Goal: Task Accomplishment & Management: Complete application form

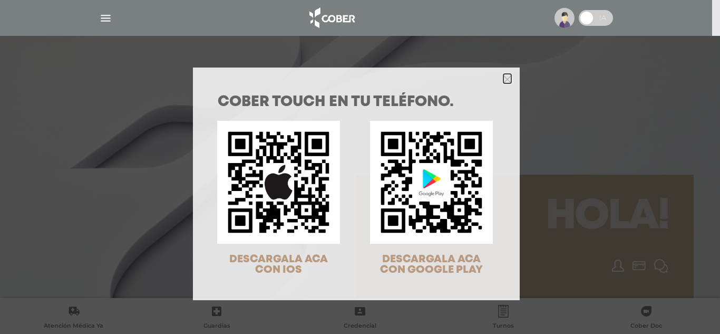
drag, startPoint x: 502, startPoint y: 77, endPoint x: 300, endPoint y: 44, distance: 204.7
click at [504, 77] on polygon "Close" at bounding box center [508, 79] width 8 height 8
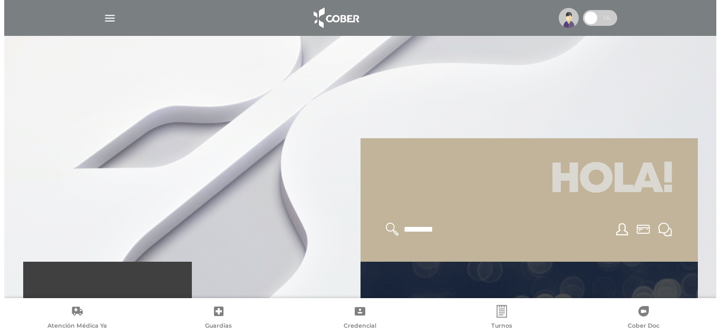
scroll to position [53, 0]
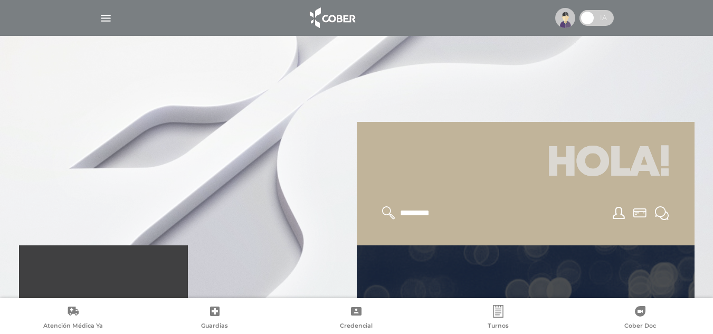
click at [102, 15] on img "button" at bounding box center [105, 18] width 13 height 13
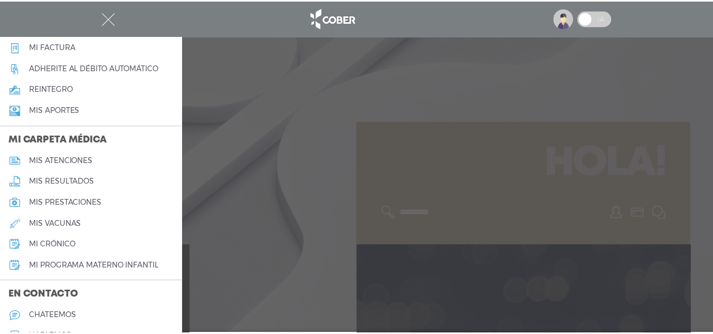
scroll to position [422, 0]
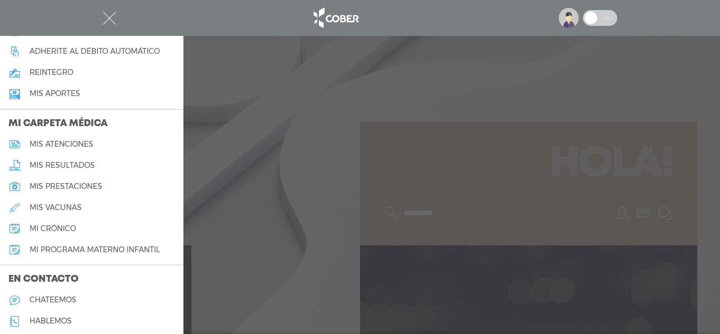
click at [92, 245] on h5 "mi programa materno infantil" at bounding box center [95, 249] width 130 height 9
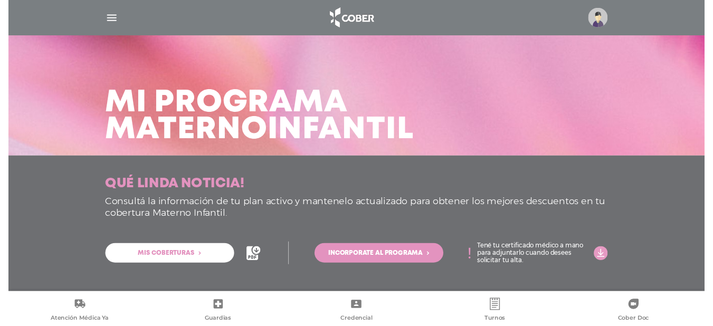
scroll to position [4, 0]
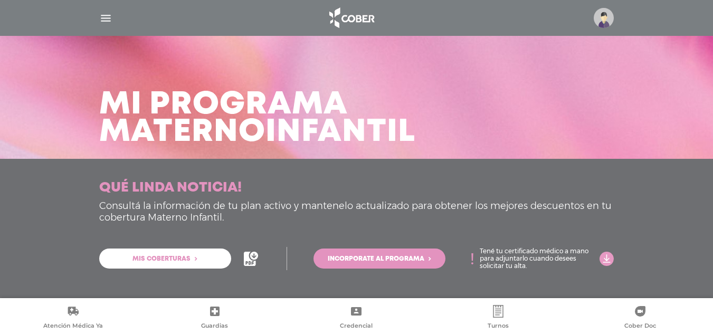
click at [189, 258] on span "Mis coberturas" at bounding box center [161, 259] width 58 height 6
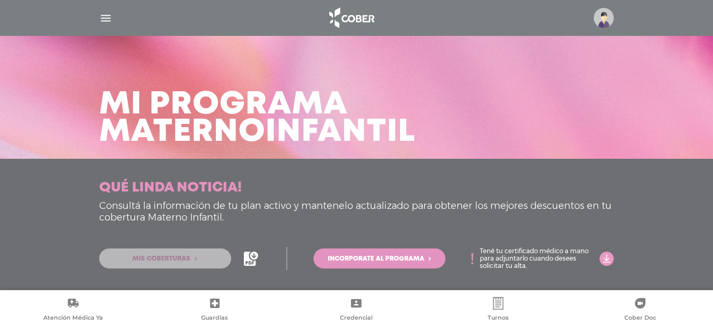
click at [167, 256] on span "Mis coberturas" at bounding box center [161, 259] width 58 height 6
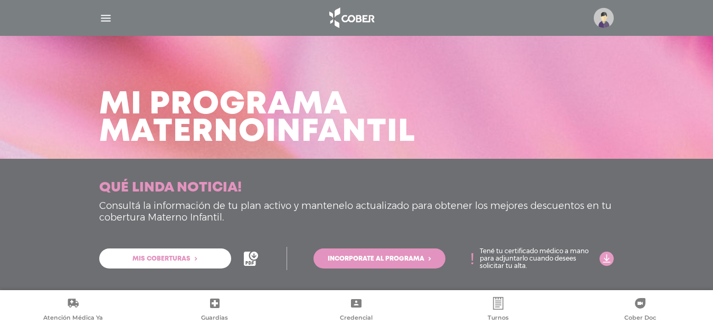
click at [248, 260] on icon at bounding box center [250, 259] width 12 height 14
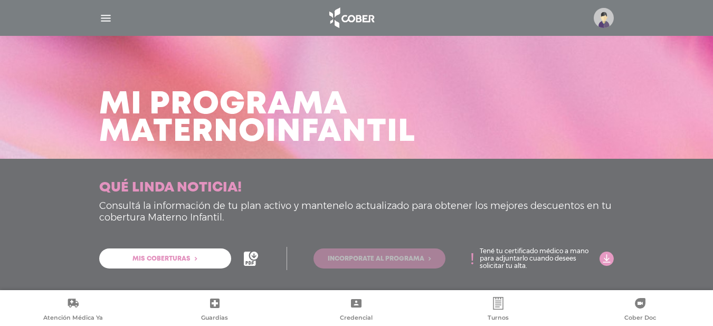
click at [338, 252] on link "Incorporate al programa" at bounding box center [379, 258] width 132 height 20
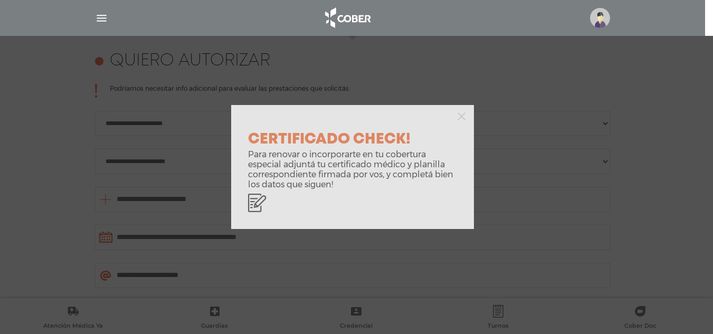
scroll to position [468, 0]
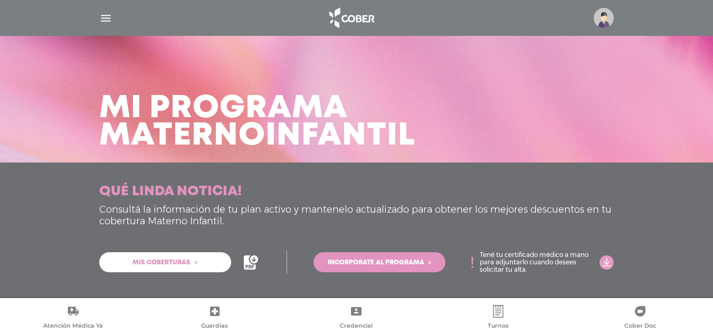
scroll to position [4, 0]
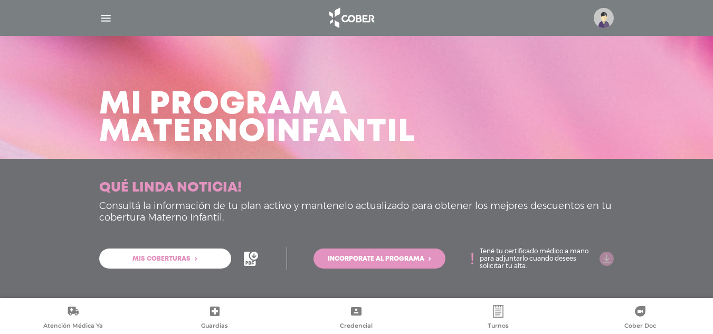
click at [604, 257] on icon at bounding box center [606, 259] width 14 height 14
click at [247, 258] on icon at bounding box center [250, 259] width 12 height 14
